Goal: Task Accomplishment & Management: Complete application form

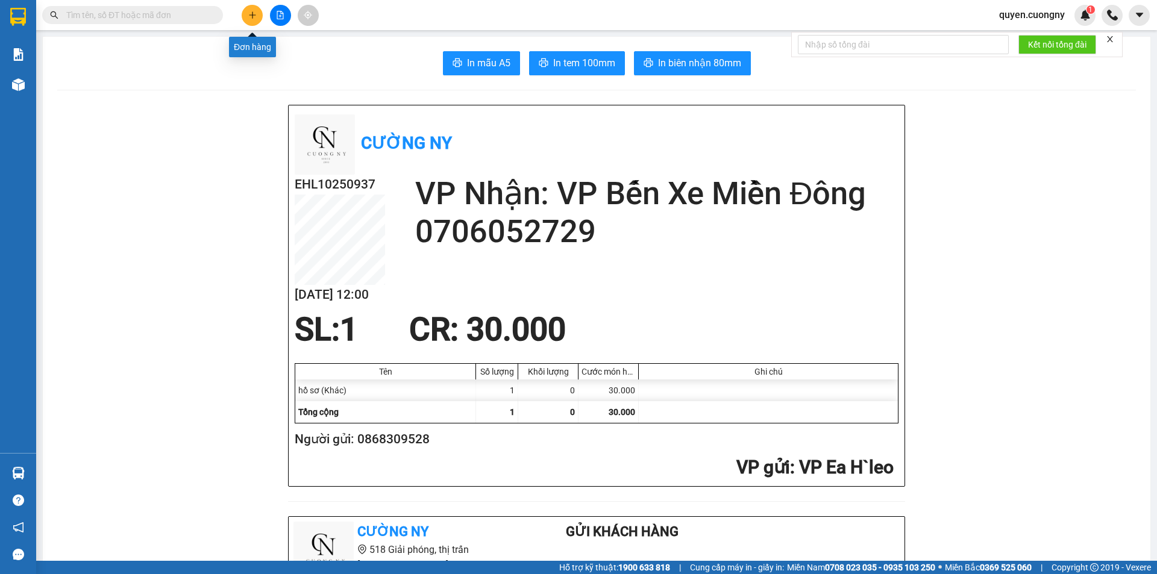
click at [255, 18] on icon "plus" at bounding box center [252, 15] width 8 height 8
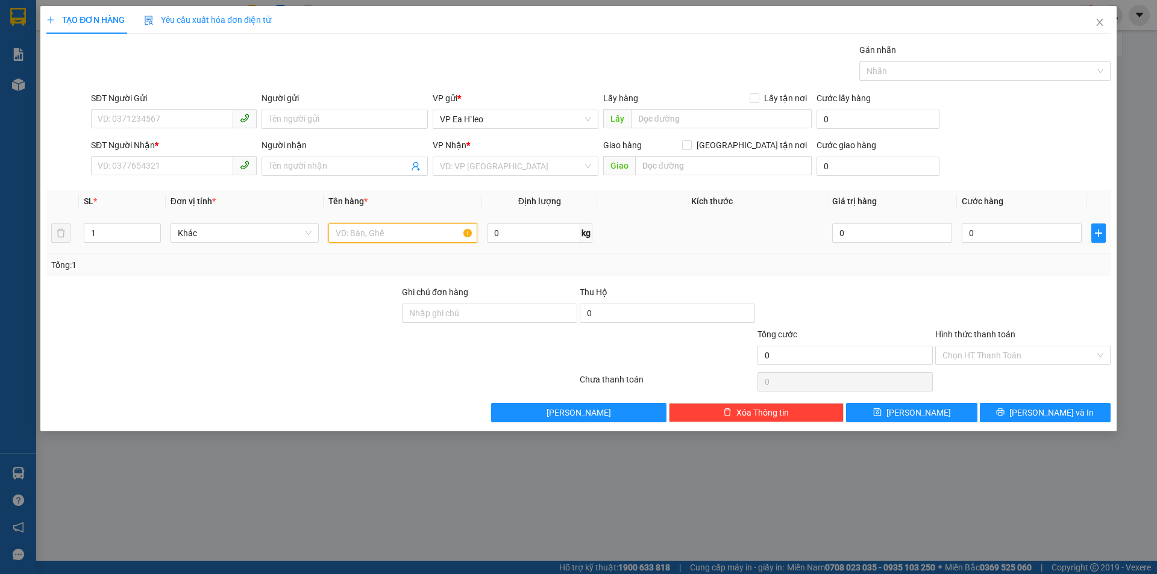
click at [473, 233] on input "text" at bounding box center [403, 233] width 149 height 19
type input "1 bao vàng"
click at [170, 169] on input "SĐT Người Nhận *" at bounding box center [162, 165] width 142 height 19
type input "0944077112"
click at [179, 121] on input "SĐT Người Gửi" at bounding box center [162, 118] width 142 height 19
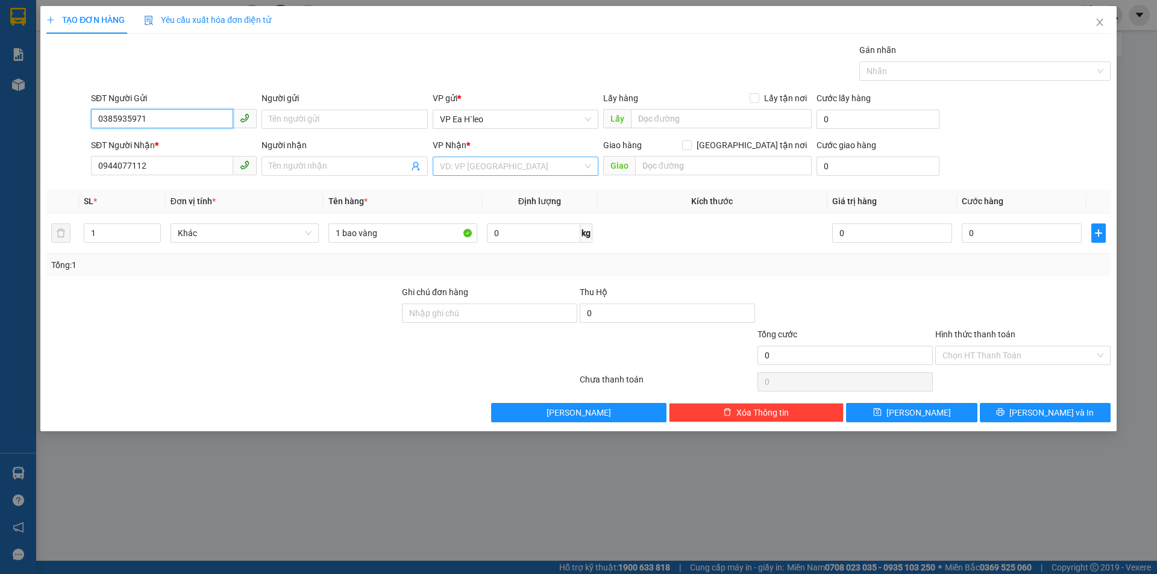
type input "0385935971"
click at [511, 160] on input "search" at bounding box center [511, 166] width 143 height 18
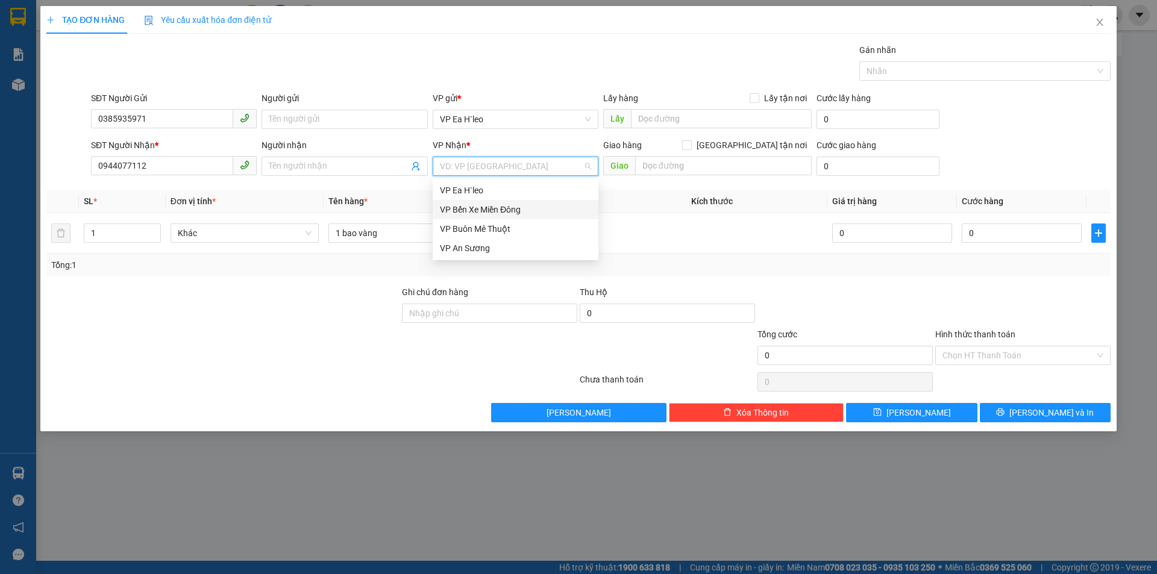
click at [479, 213] on div "VP Bến Xe Miền Đông" at bounding box center [515, 209] width 151 height 13
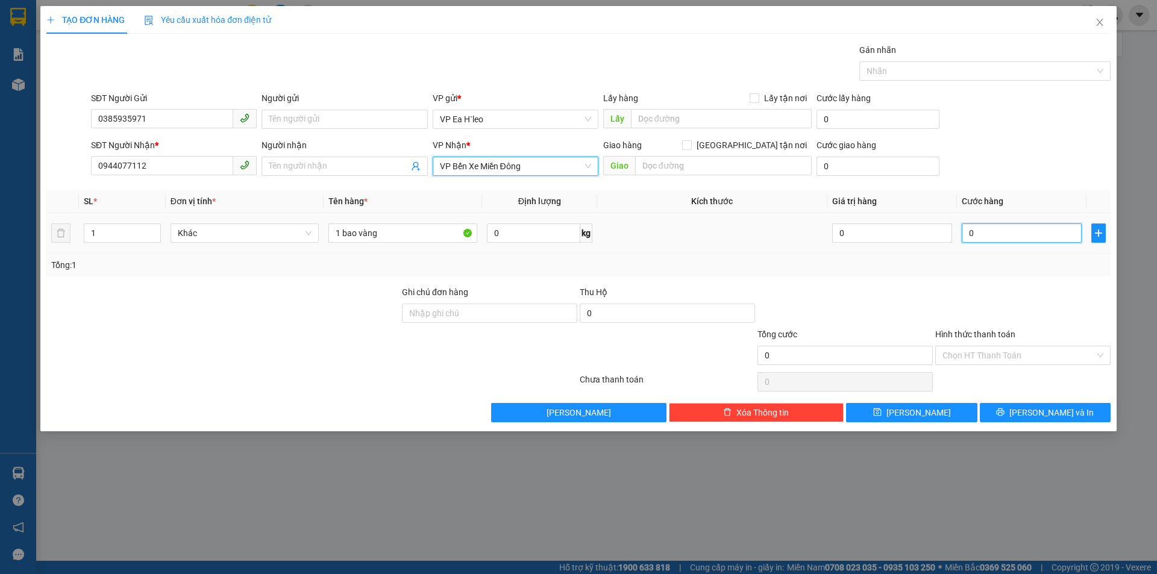
click at [1015, 240] on input "0" at bounding box center [1022, 233] width 120 height 19
type input "1"
type input "10"
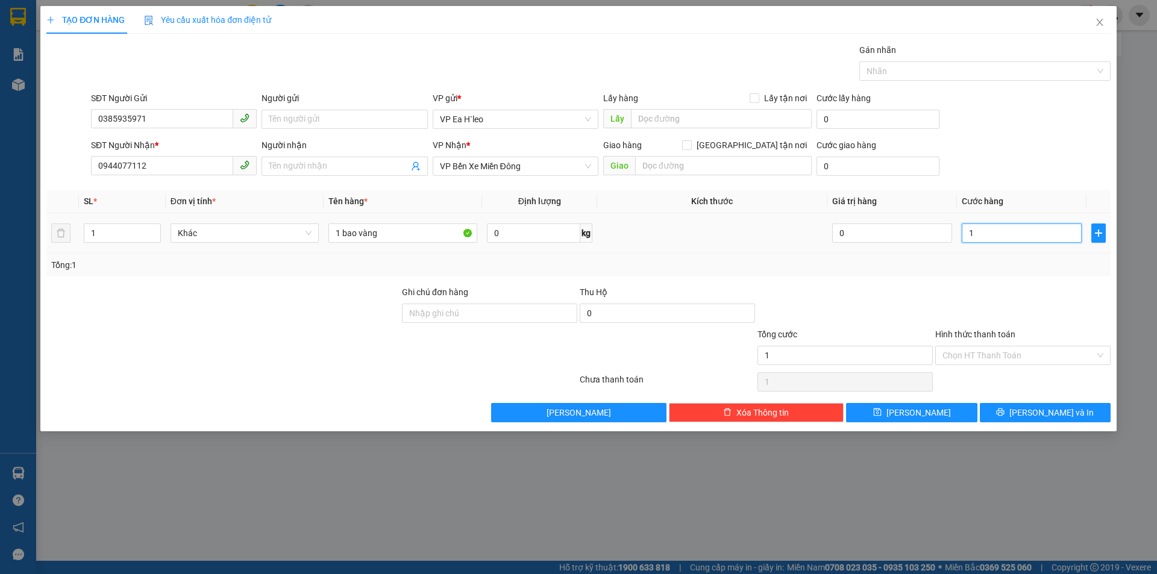
type input "10"
type input "100"
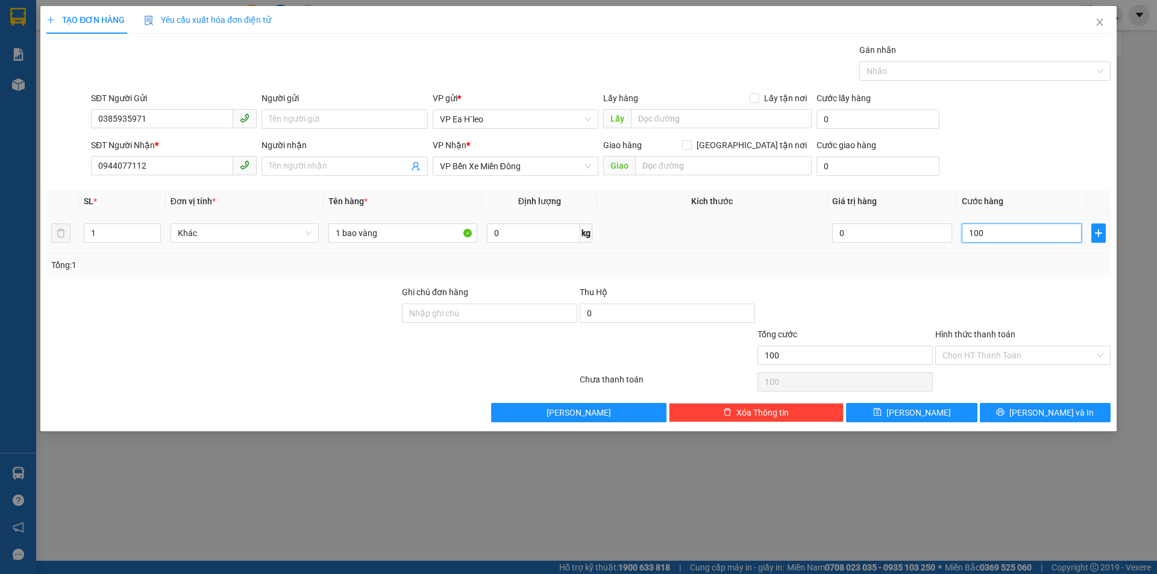
type input "1.000"
type input "10.000"
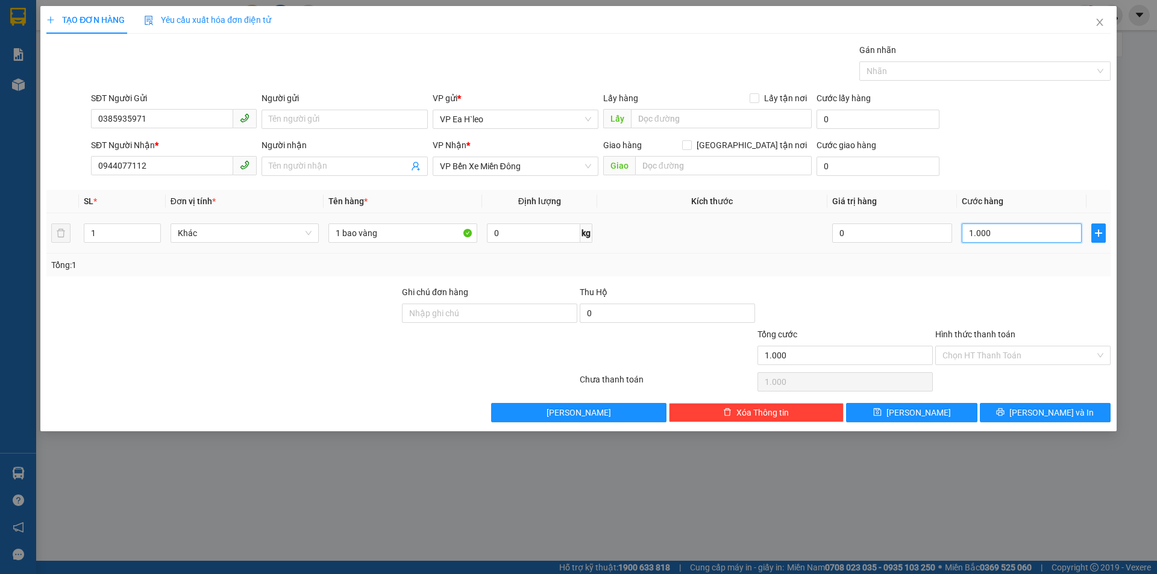
type input "10.000"
type input "100.000"
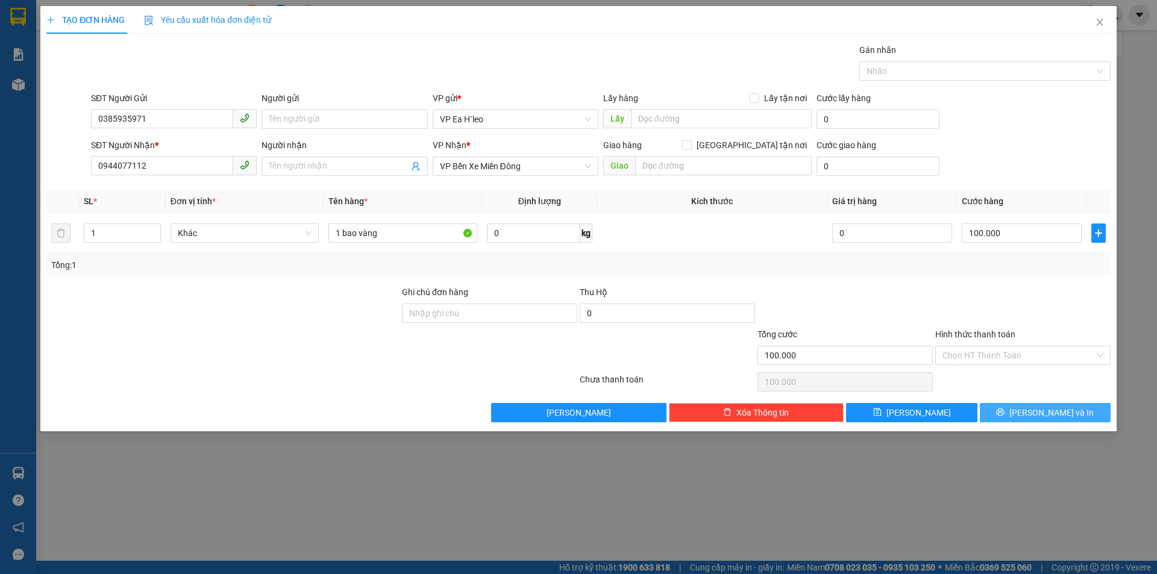
click at [1005, 409] on button "[PERSON_NAME] và In" at bounding box center [1045, 412] width 131 height 19
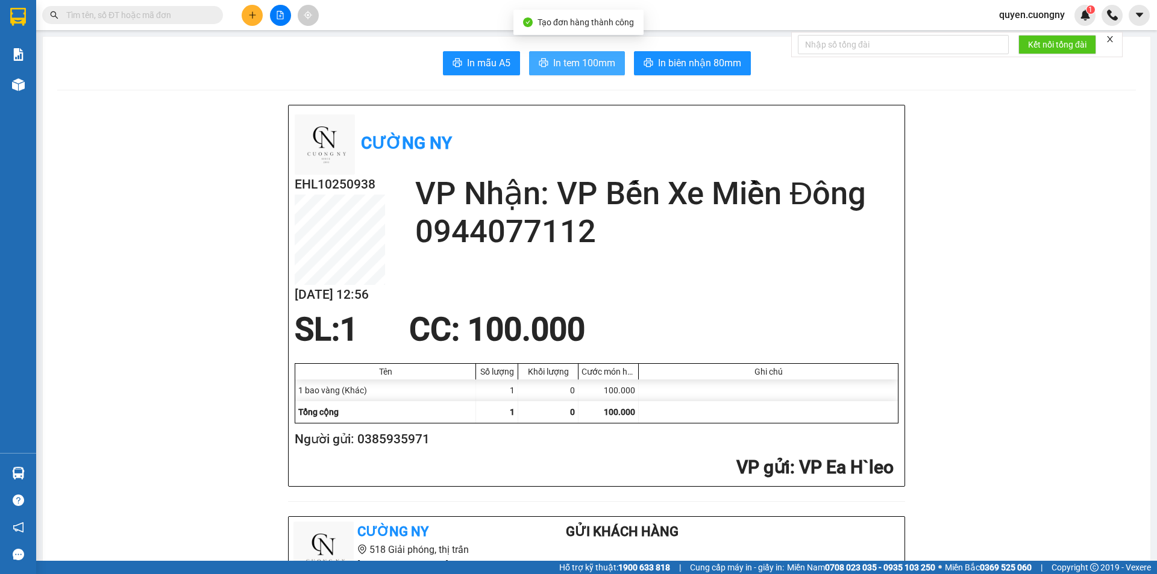
click at [554, 63] on span "In tem 100mm" at bounding box center [584, 62] width 62 height 15
